Goal: Task Accomplishment & Management: Manage account settings

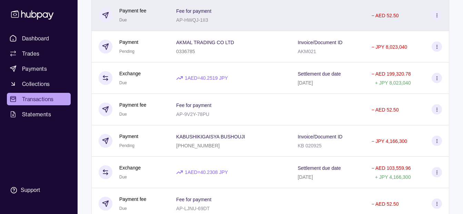
scroll to position [103, 0]
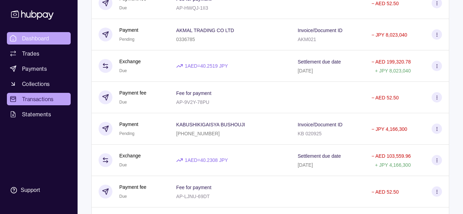
click at [51, 36] on link "Dashboard" at bounding box center [39, 38] width 64 height 12
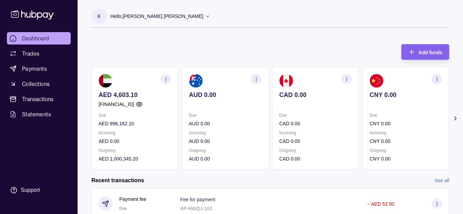
click at [128, 123] on p "AED 996,162.10" at bounding box center [135, 124] width 72 height 8
click at [49, 99] on span "Transactions" at bounding box center [38, 99] width 32 height 8
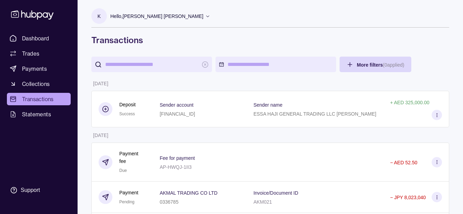
click at [142, 18] on p "Hello, [PERSON_NAME] [PERSON_NAME]" at bounding box center [156, 16] width 93 height 8
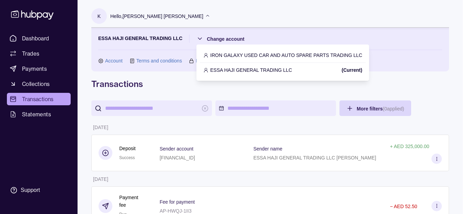
click at [223, 53] on p "IRON GALAXY USED CAR AND AUTO SPARE PARTS TRADING LLC" at bounding box center [286, 55] width 152 height 8
